Goal: Communication & Community: Answer question/provide support

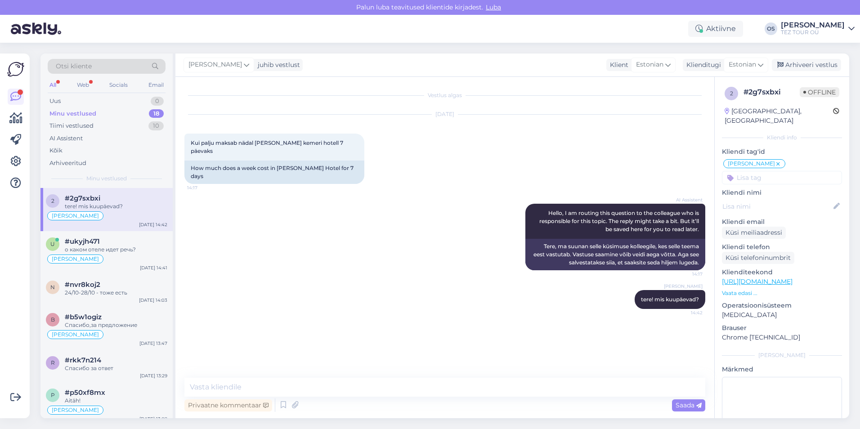
click at [92, 111] on div "Minu vestlused" at bounding box center [72, 113] width 47 height 9
click at [74, 100] on div "Uus 0" at bounding box center [107, 101] width 118 height 13
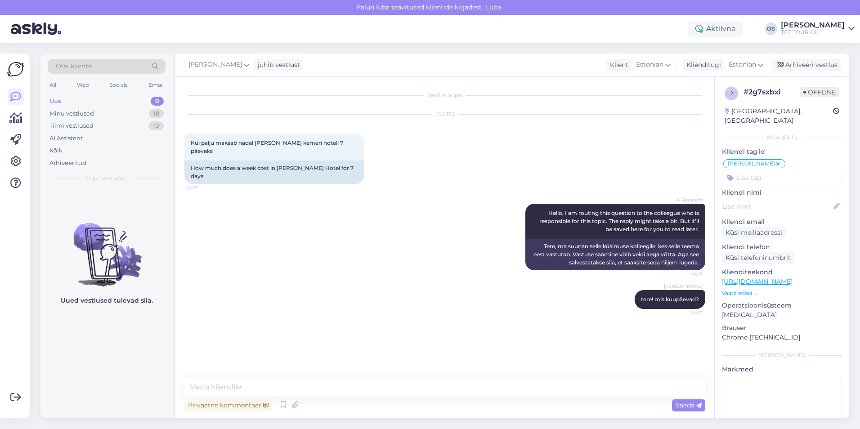
click at [68, 101] on div "Uus 0" at bounding box center [107, 101] width 118 height 13
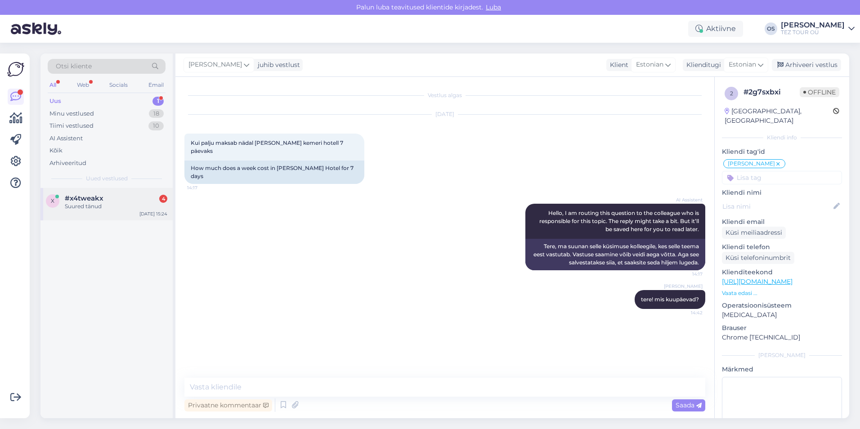
click at [114, 206] on div "Suured tänud" at bounding box center [116, 206] width 103 height 8
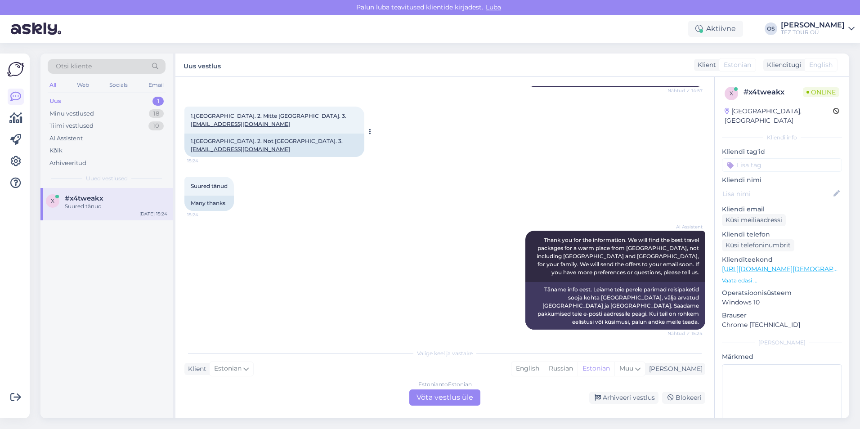
scroll to position [212, 0]
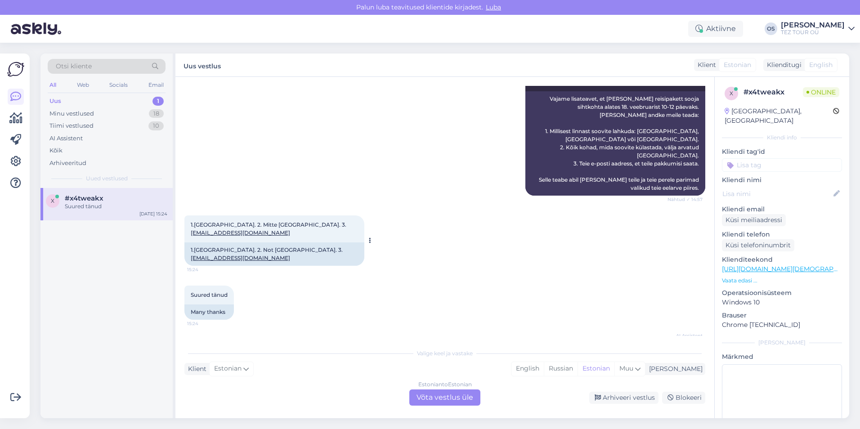
click at [260, 215] on div "1.[GEOGRAPHIC_DATA]. 2. Mitte [GEOGRAPHIC_DATA]. 3. [EMAIL_ADDRESS][DOMAIN_NAME…" at bounding box center [274, 228] width 180 height 27
drag, startPoint x: 262, startPoint y: 209, endPoint x: 192, endPoint y: 208, distance: 70.2
click at [192, 215] on div "1.[GEOGRAPHIC_DATA]. 2. Mitte [GEOGRAPHIC_DATA]. 3. [EMAIL_ADDRESS][DOMAIN_NAME…" at bounding box center [274, 228] width 180 height 27
drag, startPoint x: 192, startPoint y: 208, endPoint x: 209, endPoint y: 205, distance: 17.9
copy link "[EMAIL_ADDRESS][DOMAIN_NAME]"
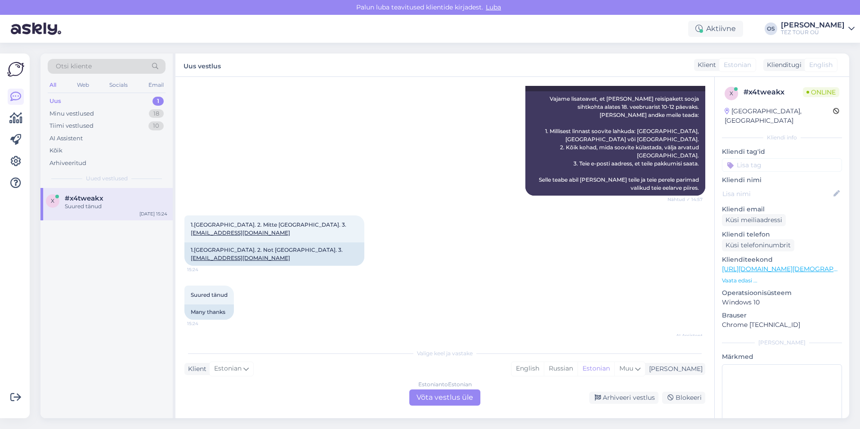
click at [101, 202] on div "Suured tänud" at bounding box center [116, 206] width 103 height 8
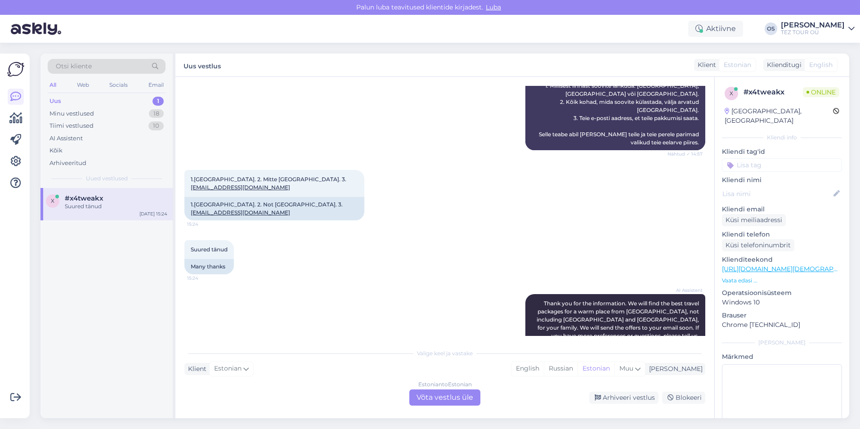
scroll to position [392, 0]
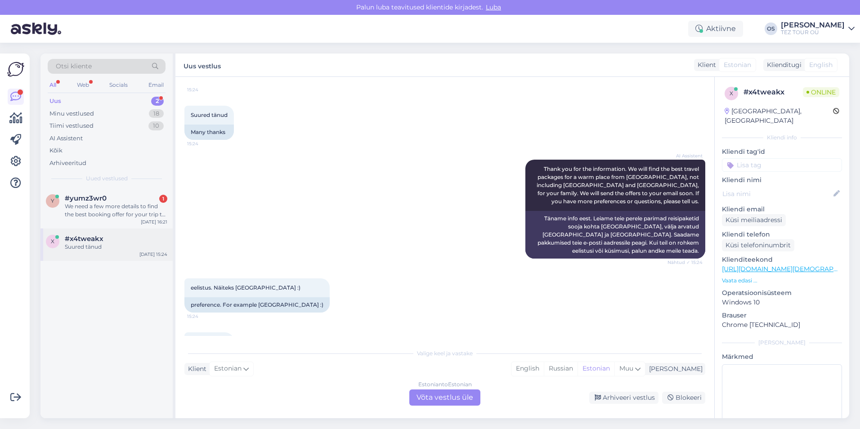
click at [123, 245] on div "Suured tänud" at bounding box center [116, 247] width 103 height 8
click at [125, 242] on div "#x4tweakx" at bounding box center [116, 239] width 103 height 8
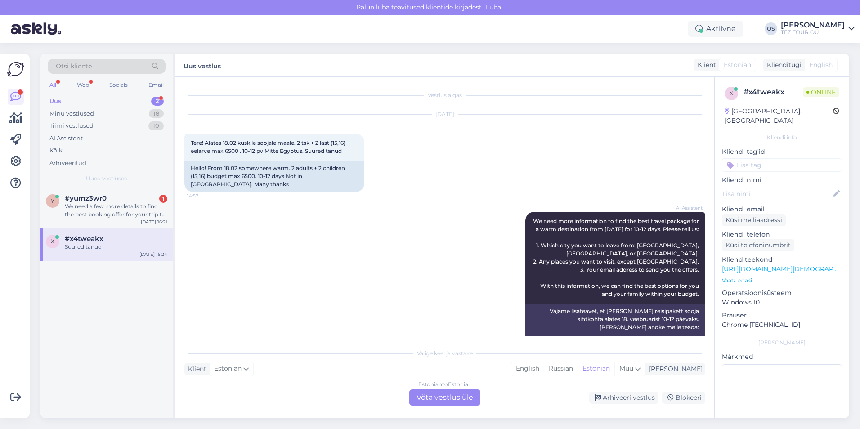
click at [776, 158] on input at bounding box center [782, 164] width 120 height 13
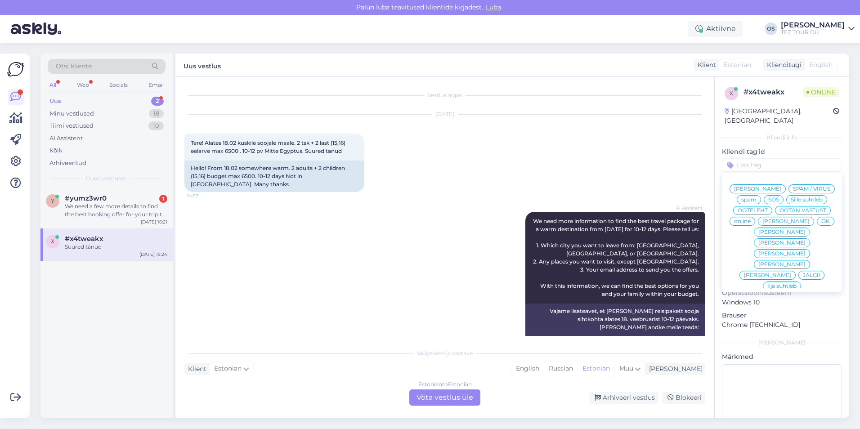
click at [767, 225] on div "[PERSON_NAME]" at bounding box center [786, 221] width 56 height 9
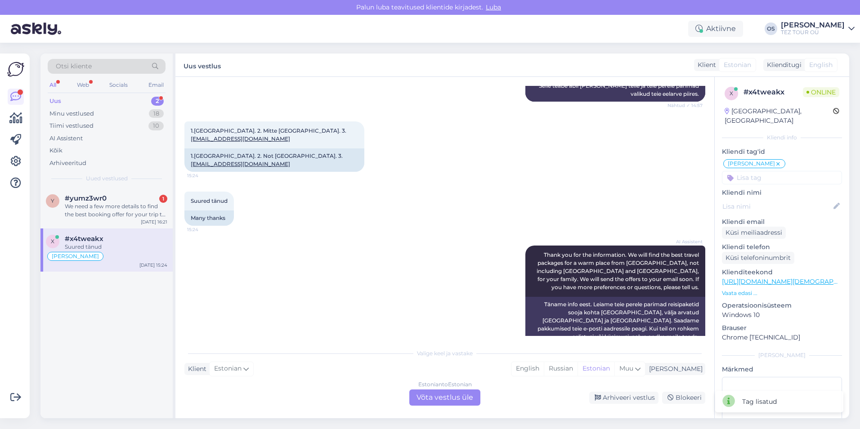
scroll to position [392, 0]
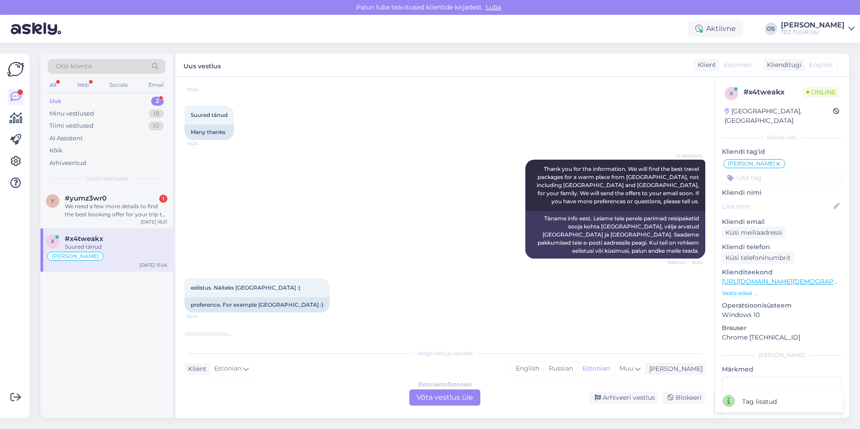
click at [435, 399] on div "Estonian to Estonian Võta vestlus üle" at bounding box center [444, 398] width 71 height 16
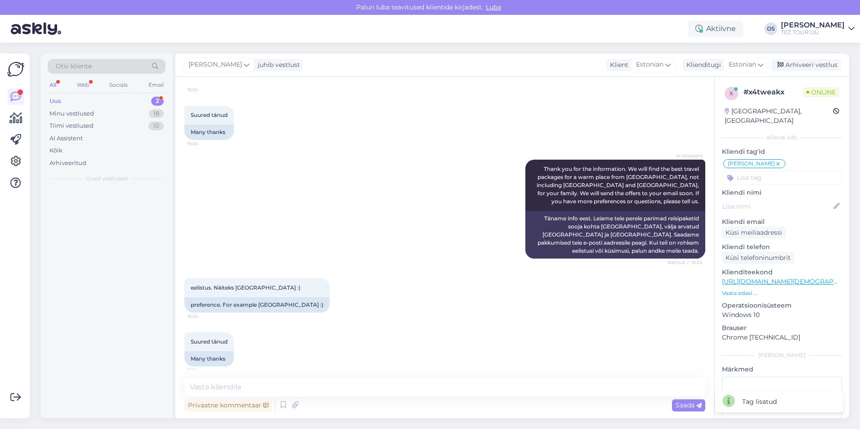
scroll to position [359, 0]
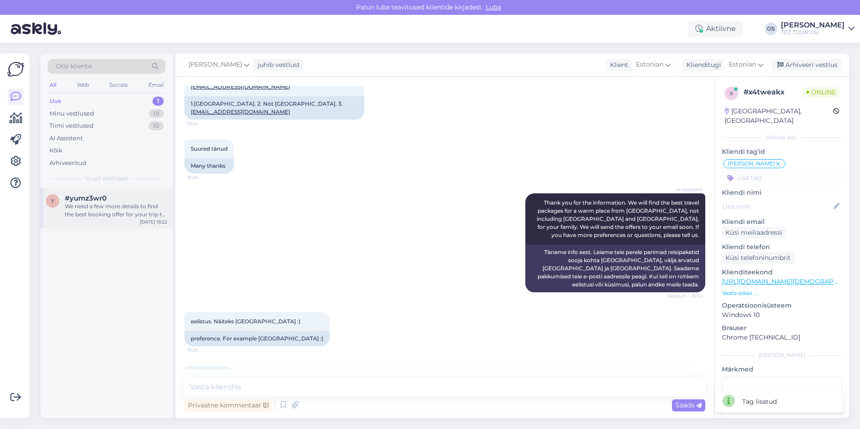
click at [129, 209] on div "We need a few more details to find the best booking offer for your trip to [GEO…" at bounding box center [116, 210] width 103 height 16
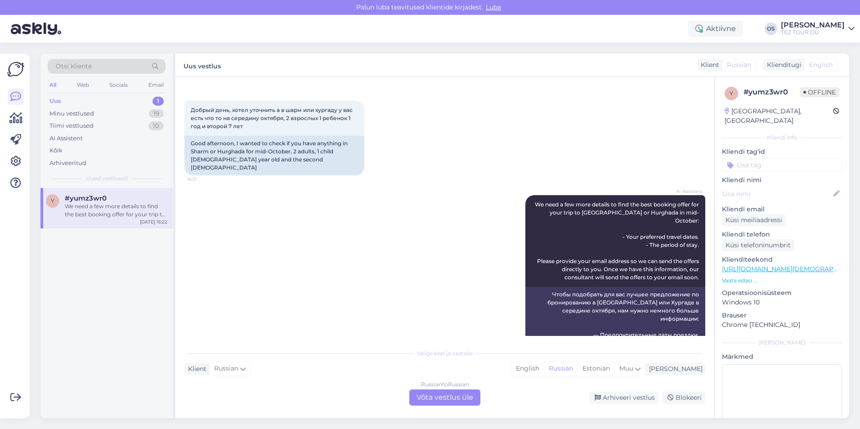
scroll to position [0, 0]
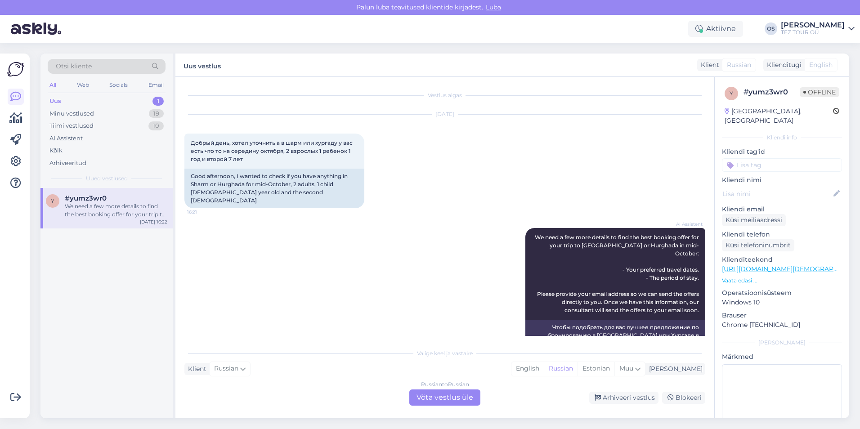
click at [439, 395] on div "Russian to Russian Võta vestlus üle" at bounding box center [444, 398] width 71 height 16
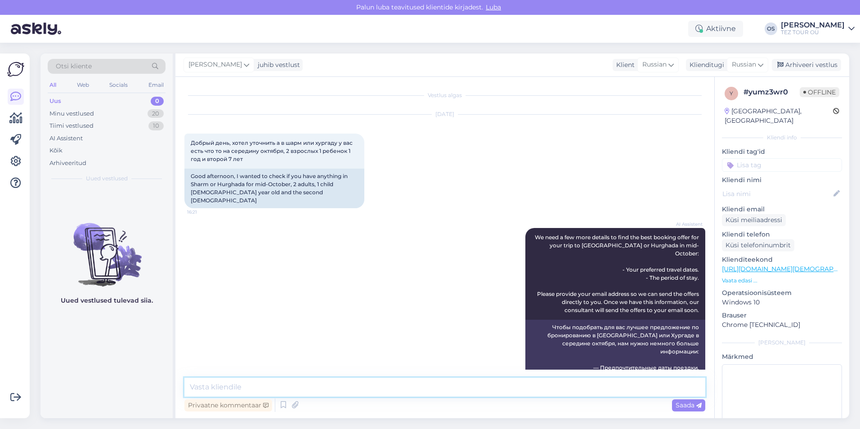
click at [239, 386] on textarea at bounding box center [444, 387] width 521 height 19
click at [239, 385] on textarea at bounding box center [444, 387] width 521 height 19
type textarea "Добрый день!"
click at [306, 388] on textarea "в [GEOGRAPHIC_DATA], первый рейс 25/10-1/01/11/25" at bounding box center [444, 387] width 521 height 19
click at [333, 386] on textarea "в [GEOGRAPHIC_DATA], первый рейс [DATE]-[DATE]" at bounding box center [444, 387] width 521 height 19
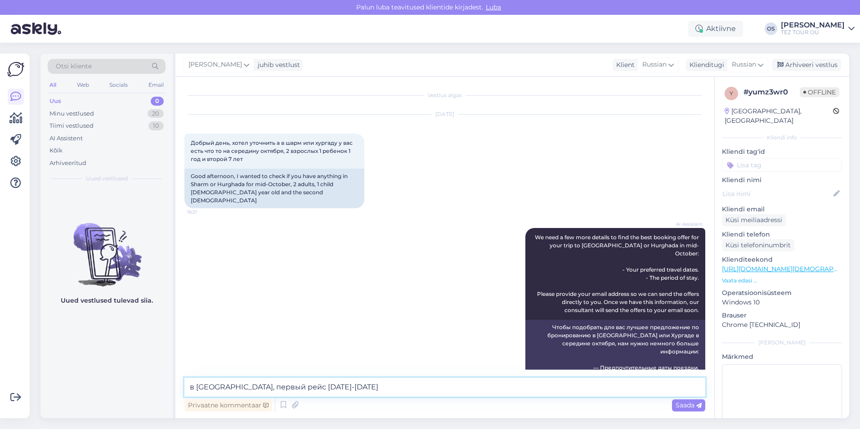
click at [328, 395] on textarea "в [GEOGRAPHIC_DATA], первый рейс [DATE]-[DATE]" at bounding box center [444, 387] width 521 height 19
click at [339, 385] on textarea "в [GEOGRAPHIC_DATA], первый рейс [DATE]-[DATE]" at bounding box center [444, 387] width 521 height 19
type textarea "в [GEOGRAPHIC_DATA], первый рейс [DATE]-[DATE]"
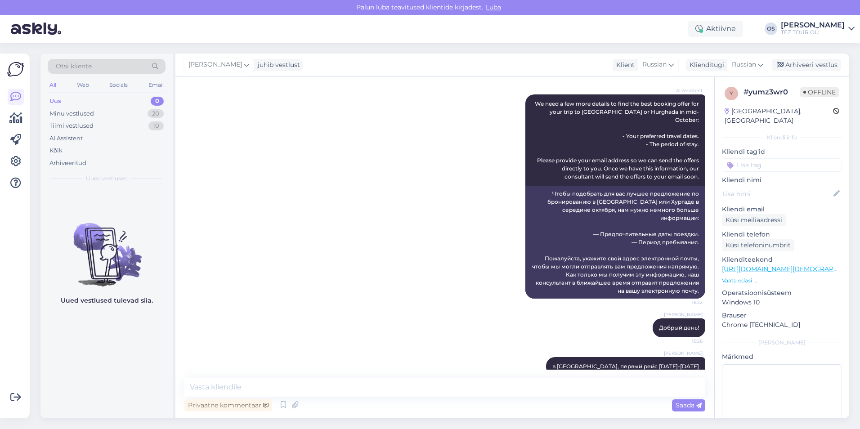
click at [778, 158] on input at bounding box center [782, 164] width 120 height 13
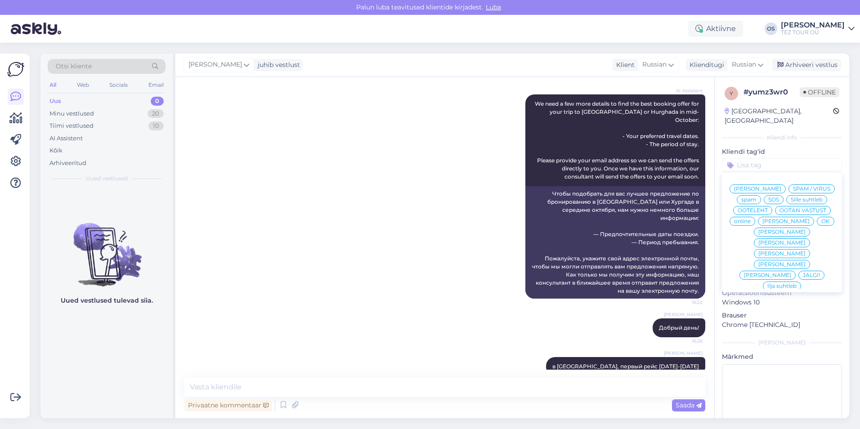
click at [765, 224] on span "[PERSON_NAME]" at bounding box center [785, 221] width 47 height 5
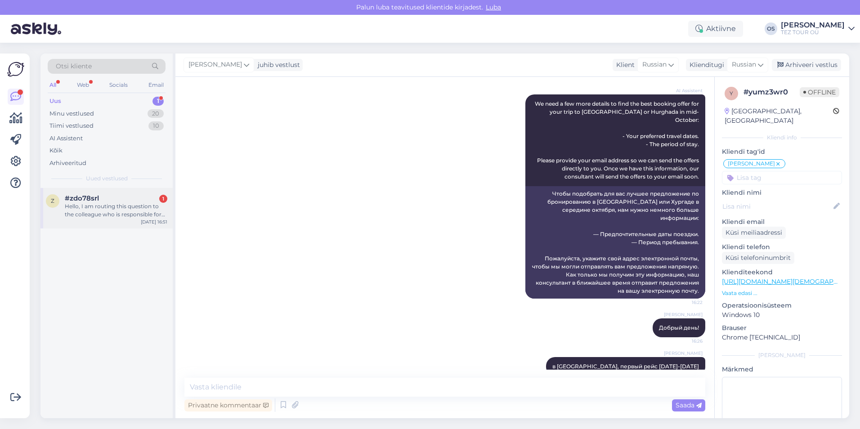
click at [117, 205] on div "Hello, I am routing this question to the colleague who is responsible for this …" at bounding box center [116, 210] width 103 height 16
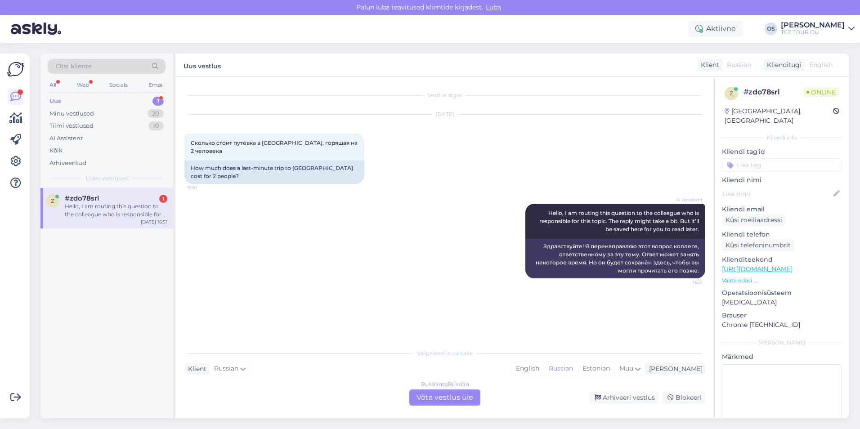
click at [448, 399] on div "Russian to Russian Võta vestlus üle" at bounding box center [444, 398] width 71 height 16
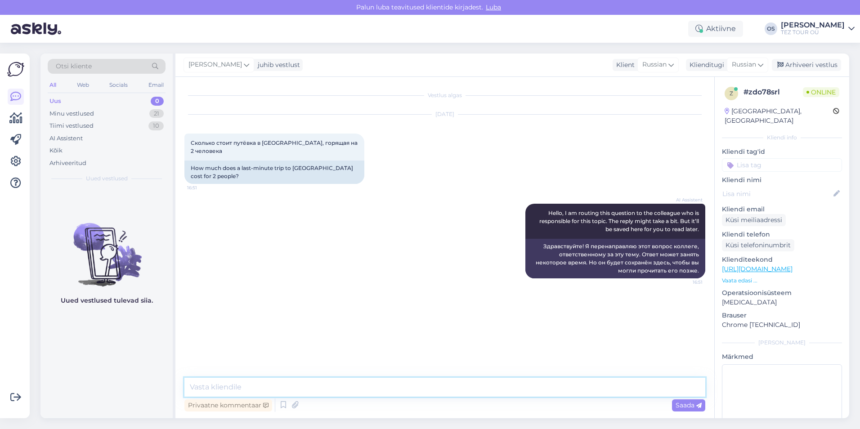
click at [232, 382] on textarea at bounding box center [444, 387] width 521 height 19
type textarea "Добрый день!"
type textarea "у нас нет *горящих* предложении на Хургаду"
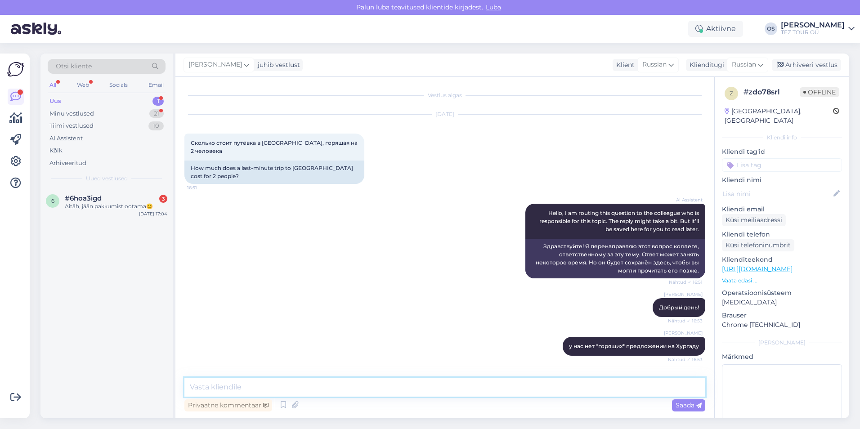
scroll to position [27, 0]
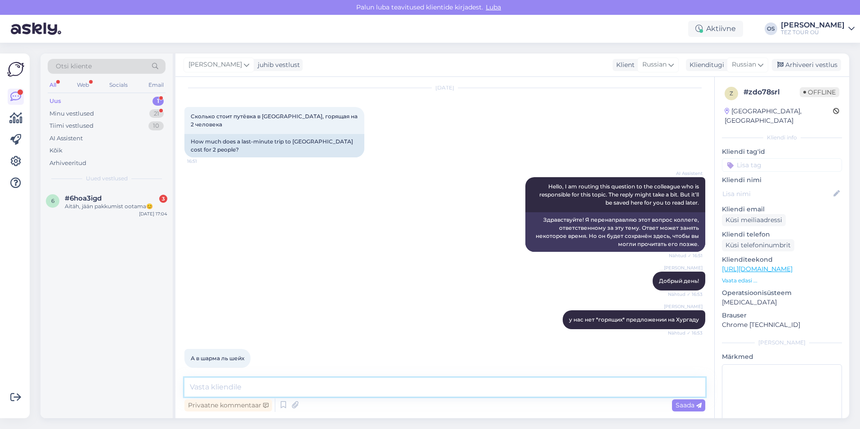
click at [222, 381] on textarea at bounding box center [444, 387] width 521 height 19
click at [211, 387] on textarea at bounding box center [444, 387] width 521 height 19
type textarea "нет"
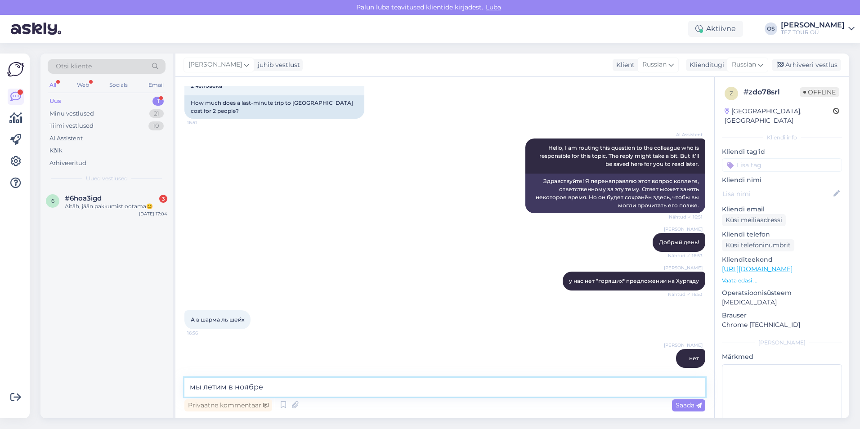
type textarea "мы летим в ноябре"
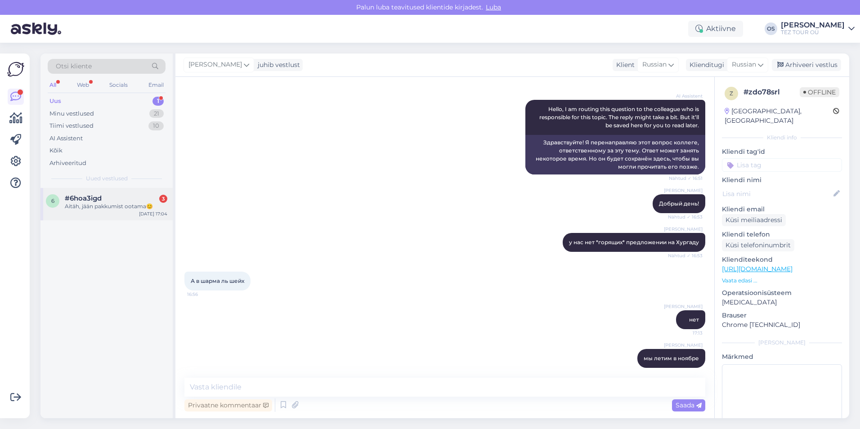
click at [121, 195] on div "#6hoa3igd 3" at bounding box center [116, 198] width 103 height 8
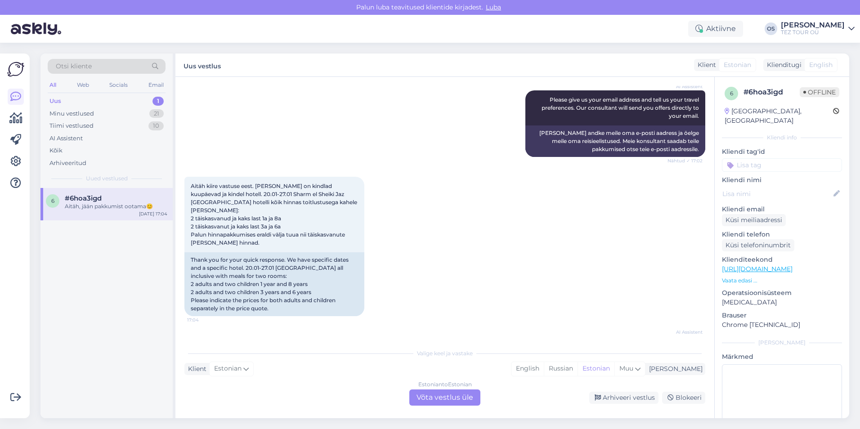
scroll to position [180, 0]
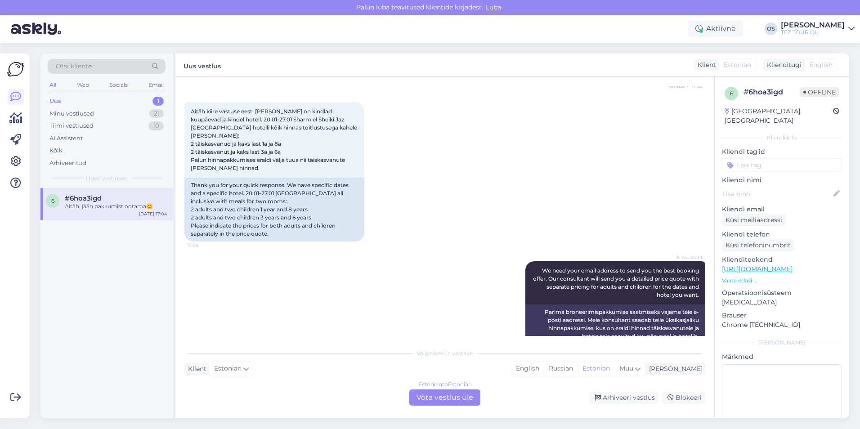
click at [453, 399] on div "Estonian to Estonian Võta vestlus üle" at bounding box center [444, 398] width 71 height 16
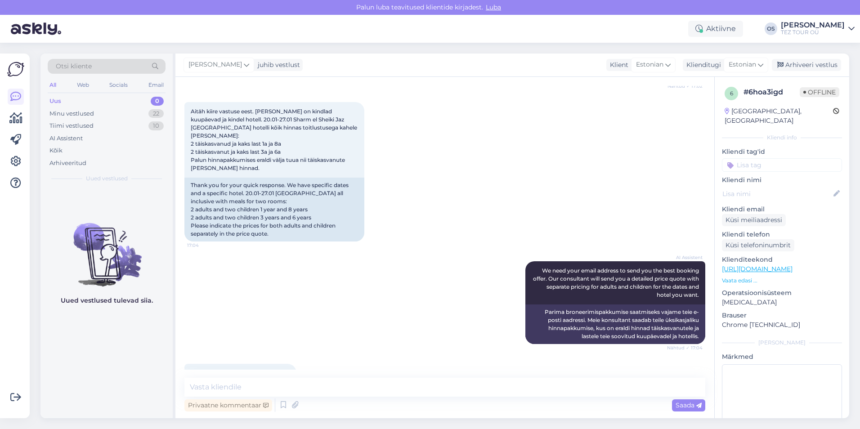
scroll to position [264, 0]
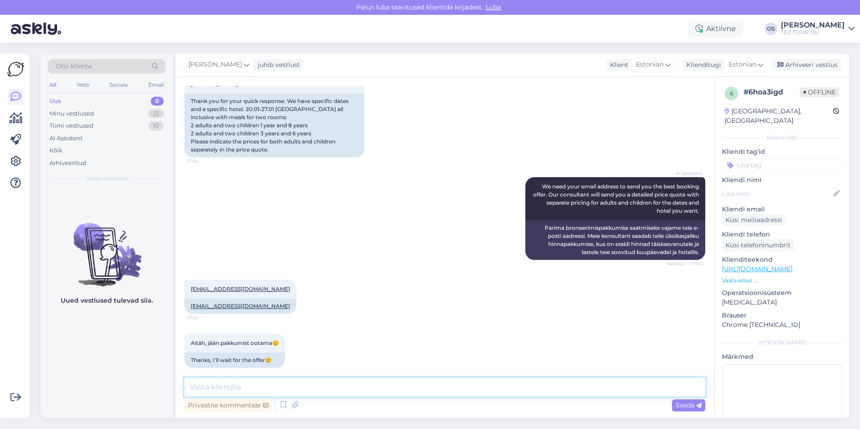
click at [221, 383] on textarea at bounding box center [444, 387] width 521 height 19
type textarea "tere! kohe saadan pakkumine"
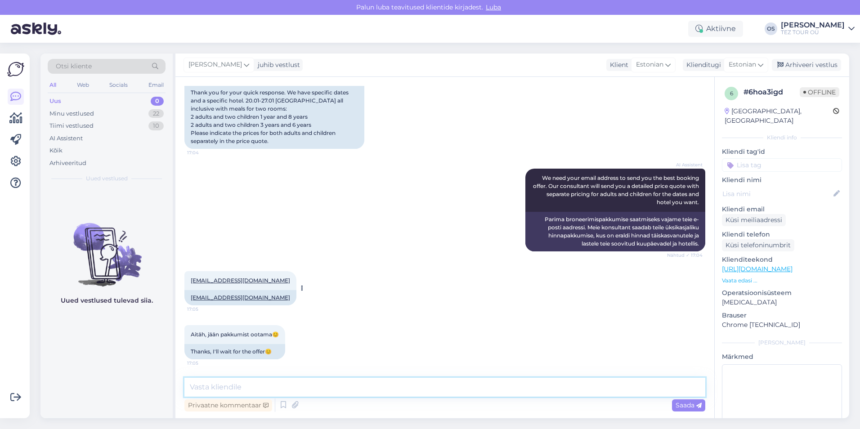
scroll to position [303, 0]
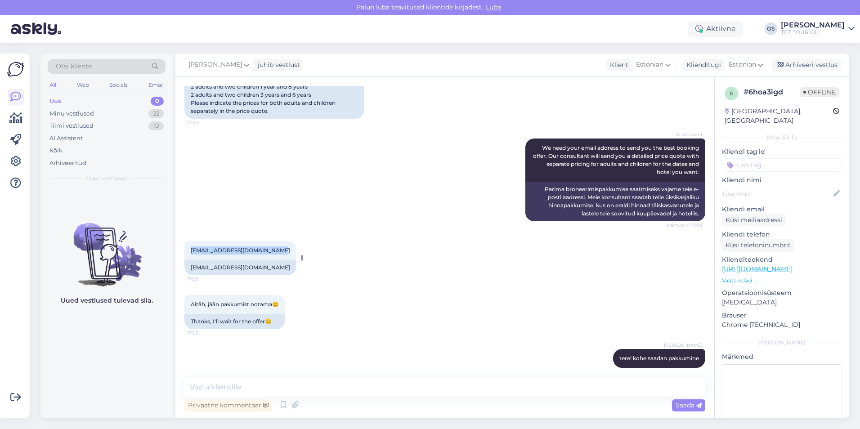
drag, startPoint x: 190, startPoint y: 242, endPoint x: 272, endPoint y: 243, distance: 81.9
click at [272, 243] on div "[EMAIL_ADDRESS][DOMAIN_NAME] 17:05" at bounding box center [240, 250] width 112 height 19
drag, startPoint x: 272, startPoint y: 243, endPoint x: 262, endPoint y: 241, distance: 10.3
copy link "[EMAIL_ADDRESS][DOMAIN_NAME]"
click at [116, 94] on div "Otsi kliente All Web Socials Email Uus 0 Minu vestlused 22 Tiimi vestlused 10 A…" at bounding box center [106, 121] width 132 height 135
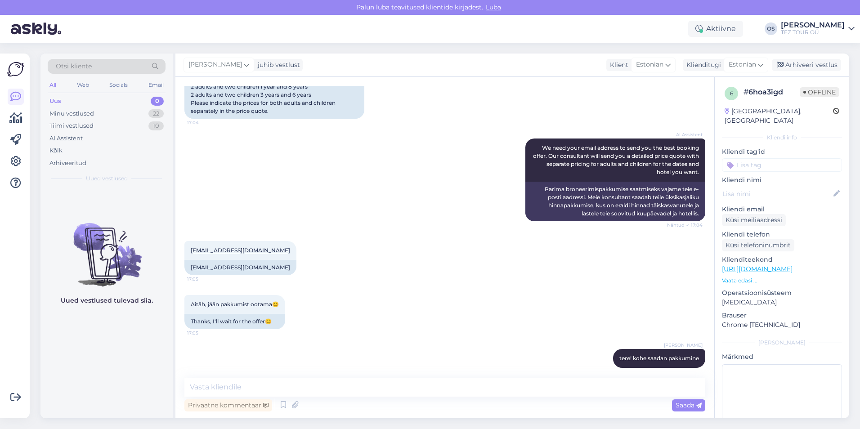
click at [764, 158] on input at bounding box center [782, 164] width 120 height 13
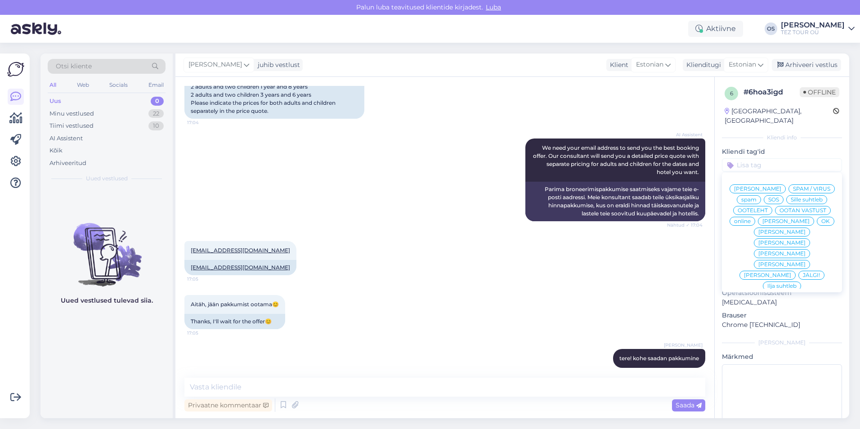
click at [771, 222] on span "[PERSON_NAME]" at bounding box center [785, 221] width 47 height 5
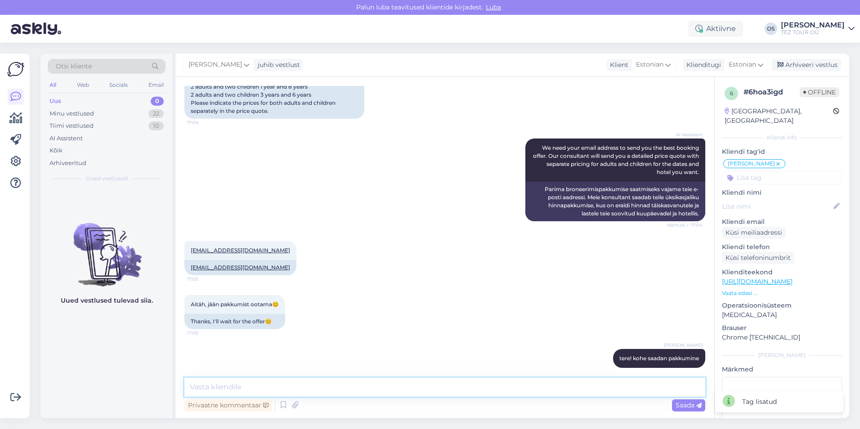
click at [343, 388] on textarea at bounding box center [444, 387] width 521 height 19
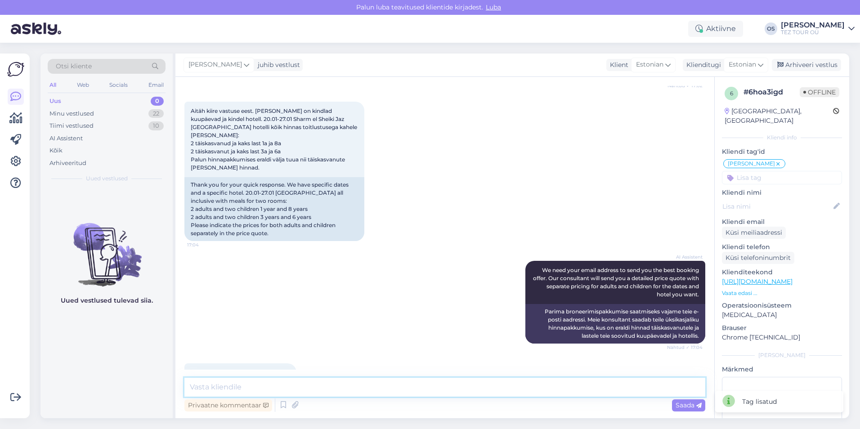
scroll to position [168, 0]
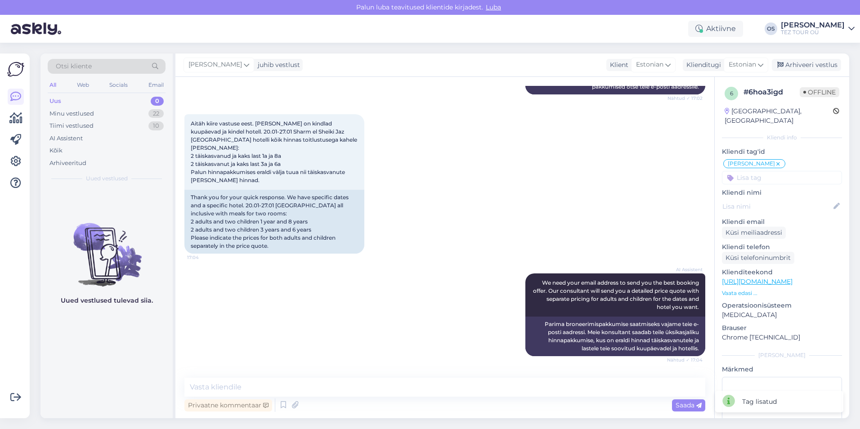
click at [63, 97] on div "Uus 0" at bounding box center [107, 101] width 118 height 13
